Goal: Task Accomplishment & Management: Use online tool/utility

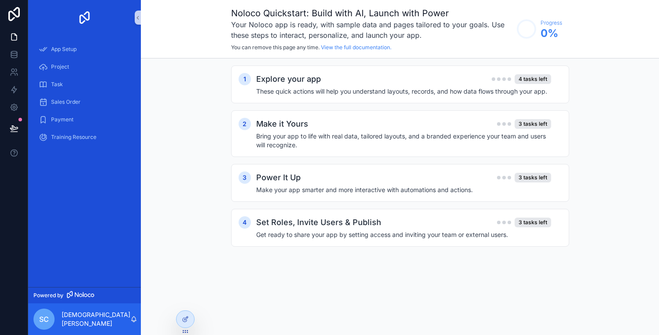
click at [417, 15] on h1 "Noloco Quickstart: Build with AI, Launch with Power" at bounding box center [371, 13] width 281 height 12
click at [385, 84] on div "Explore your app 4 tasks left" at bounding box center [403, 79] width 295 height 12
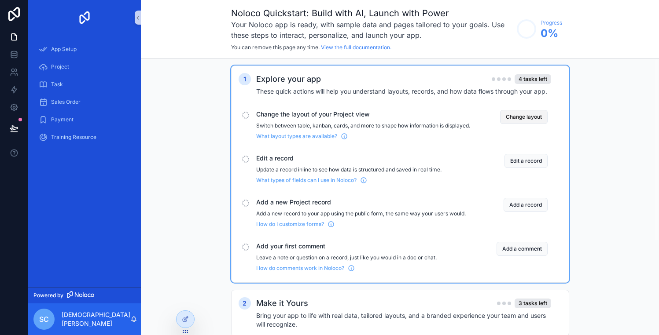
click at [524, 121] on button "Change layout" at bounding box center [524, 117] width 48 height 14
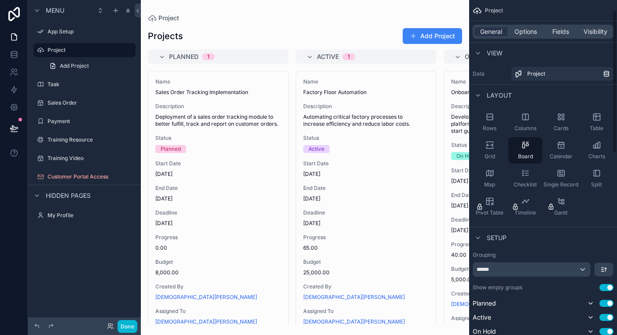
scroll to position [33, 0]
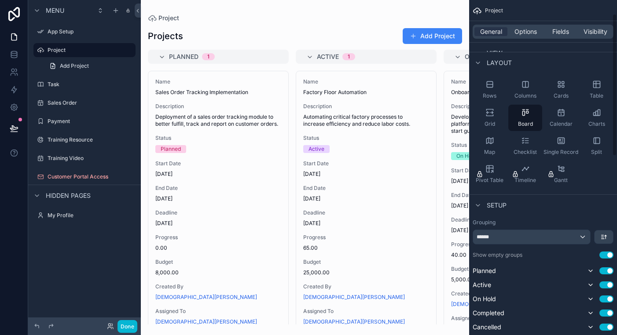
click at [585, 238] on div "******" at bounding box center [531, 237] width 117 height 14
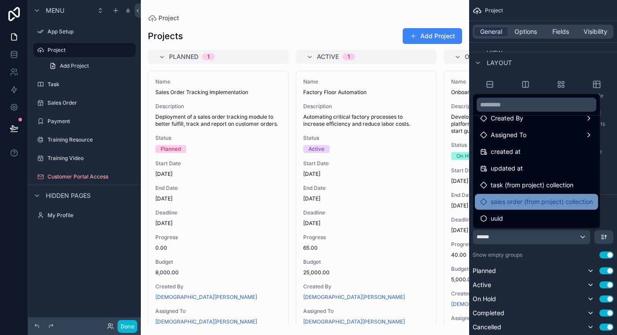
scroll to position [163, 0]
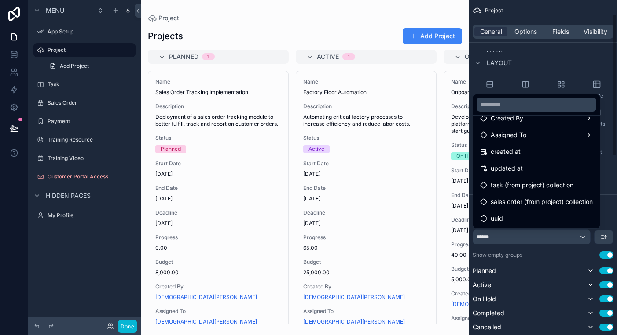
click at [532, 34] on div "scrollable content" at bounding box center [308, 167] width 617 height 335
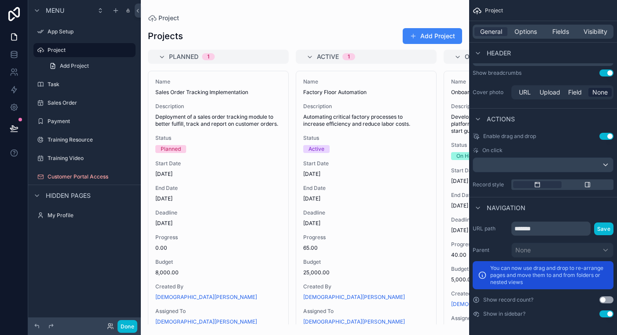
scroll to position [0, 0]
click at [454, 16] on div "scrollable content" at bounding box center [305, 167] width 328 height 335
click at [454, 15] on div "Project" at bounding box center [305, 18] width 314 height 8
click at [564, 39] on div "General Options Fields Visibility" at bounding box center [543, 31] width 148 height 21
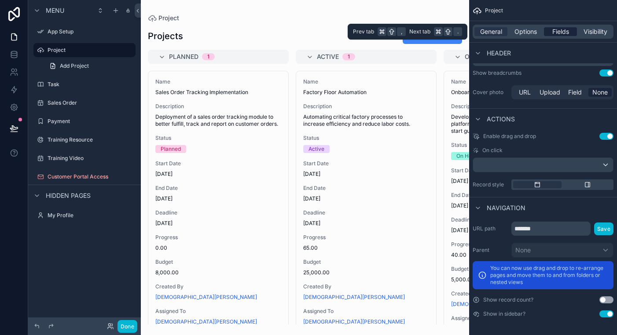
click at [564, 31] on span "Fields" at bounding box center [560, 31] width 17 height 9
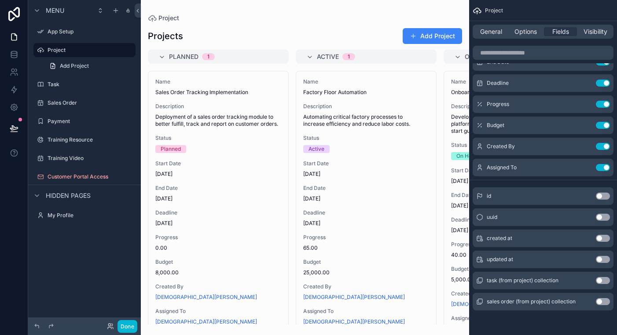
click at [339, 29] on div "Projects Add Project" at bounding box center [305, 36] width 314 height 17
click at [14, 40] on icon at bounding box center [13, 37] width 5 height 7
